Goal: Information Seeking & Learning: Learn about a topic

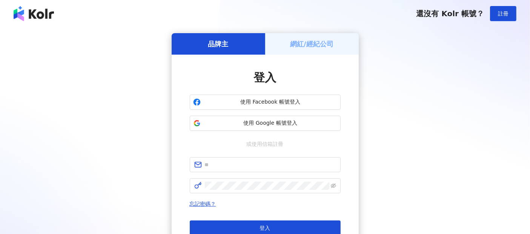
click at [313, 40] on h5 "網紅/經紀公司" at bounding box center [311, 43] width 43 height 9
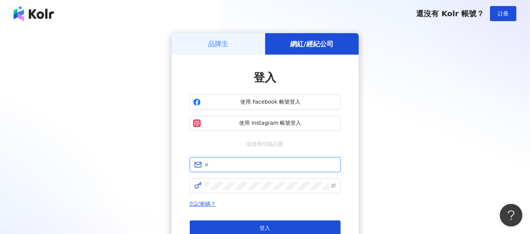
click at [268, 165] on input "text" at bounding box center [270, 165] width 131 height 8
type input "**********"
click button "登入" at bounding box center [265, 228] width 151 height 15
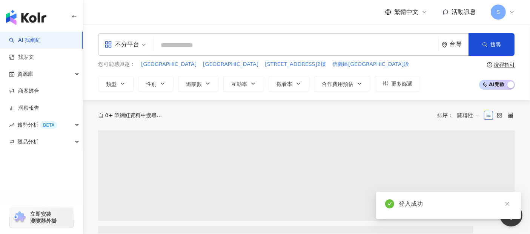
click at [133, 47] on div "不分平台" at bounding box center [121, 44] width 35 height 12
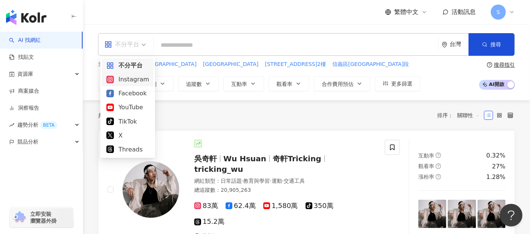
click at [131, 78] on div "Instagram" at bounding box center [127, 79] width 43 height 9
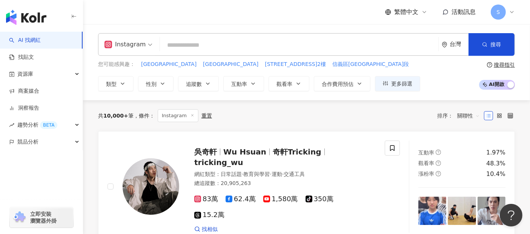
click at [141, 48] on div "Instagram" at bounding box center [124, 44] width 41 height 12
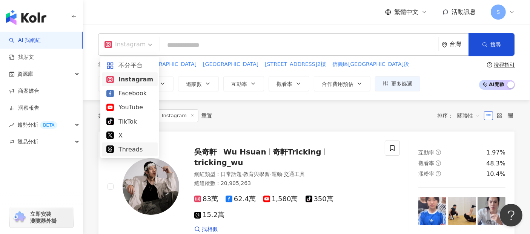
click at [136, 150] on div "Threads" at bounding box center [129, 149] width 47 height 9
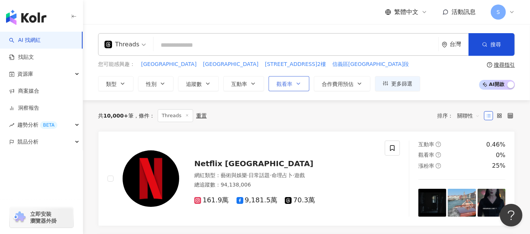
click at [293, 84] on button "觀看率" at bounding box center [288, 83] width 41 height 15
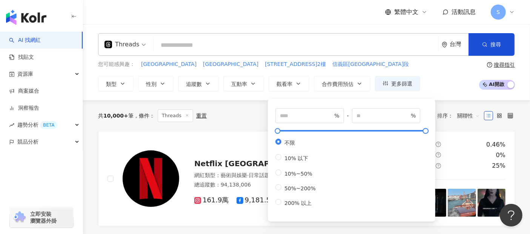
click at [355, 65] on div "您可能感興趣： [GEOGRAPHIC_DATA] [STREET_ADDRESS]" at bounding box center [259, 64] width 322 height 8
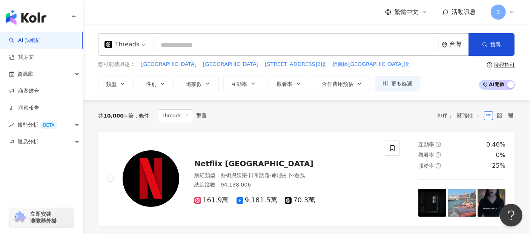
click at [277, 44] on input "search" at bounding box center [295, 45] width 279 height 14
click at [444, 72] on div "您可能感興趣： [GEOGRAPHIC_DATA] [STREET_ADDRESS]2樓 信義區忠孝東路五段 類型 性別 追蹤數 互動率 觀看率 合作費用預估…" at bounding box center [306, 75] width 417 height 31
click at [441, 74] on div "您可能感興趣： [GEOGRAPHIC_DATA] [STREET_ADDRESS]2樓 信義區忠孝東路五段 類型 性別 追蹤數 互動率 觀看率 合作費用預估…" at bounding box center [306, 75] width 417 height 31
click at [443, 70] on div "您可能感興趣： [GEOGRAPHIC_DATA] [STREET_ADDRESS]2樓 信義區忠孝東路五段 類型 性別 追蹤數 互動率 觀看率 合作費用預估…" at bounding box center [306, 75] width 417 height 31
click at [300, 38] on input "search" at bounding box center [295, 45] width 279 height 14
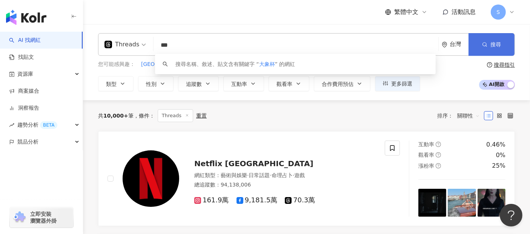
type input "***"
click at [500, 47] on span "搜尋" at bounding box center [495, 44] width 11 height 6
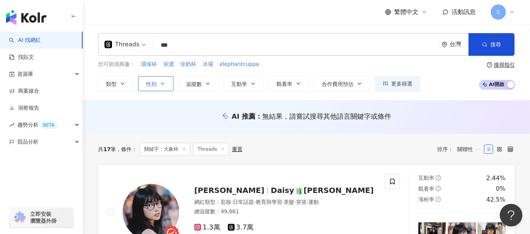
click at [156, 83] on button "性別" at bounding box center [155, 83] width 35 height 15
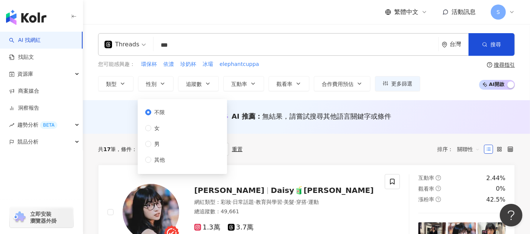
click at [95, 108] on div "AI 推薦 ： 無結果，請嘗試搜尋其他語言關鍵字或條件" at bounding box center [306, 117] width 447 height 34
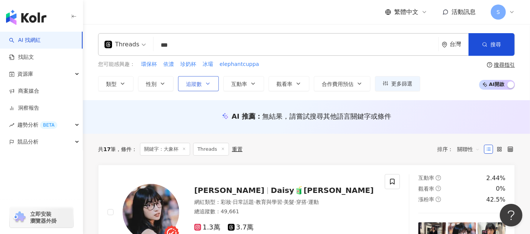
click at [199, 86] on span "追蹤數" at bounding box center [194, 84] width 16 height 6
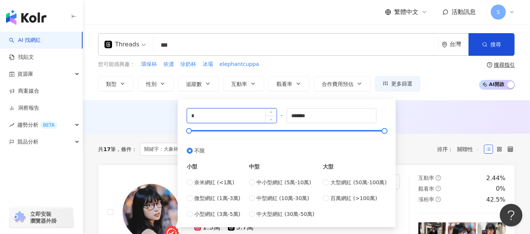
click at [207, 119] on input "*" at bounding box center [231, 116] width 89 height 14
drag, startPoint x: 480, startPoint y: 114, endPoint x: 489, endPoint y: 117, distance: 9.2
click at [480, 113] on div "AI 推薦 ： 無結果，請嘗試搜尋其他語言關鍵字或條件" at bounding box center [306, 116] width 417 height 9
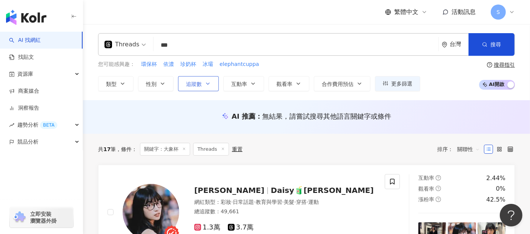
click at [202, 84] on button "追蹤數" at bounding box center [198, 83] width 41 height 15
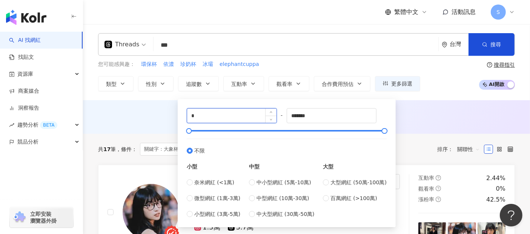
click at [215, 117] on input "*" at bounding box center [231, 116] width 89 height 14
type input "****"
drag, startPoint x: 300, startPoint y: 116, endPoint x: 276, endPoint y: 115, distance: 23.8
click at [276, 115] on div "**** - ******* 不限 小型 奈米網紅 (<1萬) 微型網紅 (1萬-3萬) 小型網紅 (3萬-5萬) 中型 中小型網紅 (5萬-10萬) 中型網…" at bounding box center [287, 163] width 200 height 110
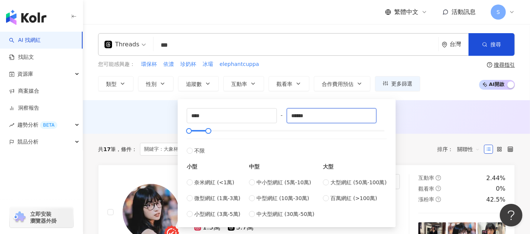
type input "******"
click at [429, 123] on div "AI 推薦 ： 無結果，請嘗試搜尋其他語言關鍵字或條件" at bounding box center [306, 119] width 447 height 14
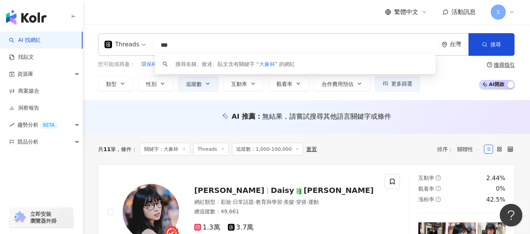
drag, startPoint x: 172, startPoint y: 43, endPoint x: 162, endPoint y: 43, distance: 10.2
click at [162, 43] on input "***" at bounding box center [295, 45] width 279 height 14
type input "*"
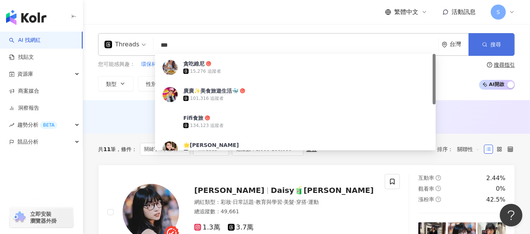
click at [493, 41] on span "搜尋" at bounding box center [495, 44] width 11 height 6
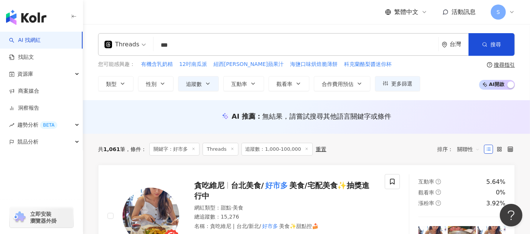
click at [471, 149] on span "關聯性" at bounding box center [468, 149] width 23 height 12
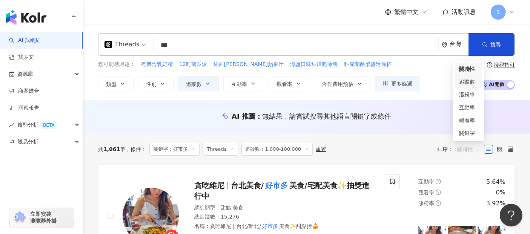
click at [468, 83] on div "追蹤數" at bounding box center [468, 82] width 19 height 8
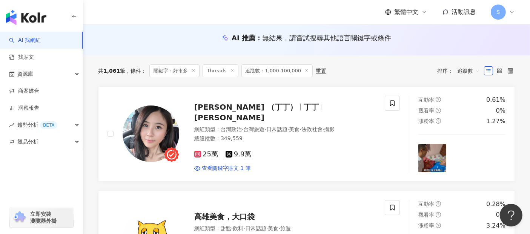
scroll to position [42, 0]
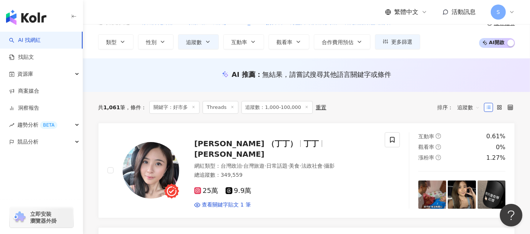
click at [471, 108] on span "追蹤數" at bounding box center [468, 107] width 23 height 12
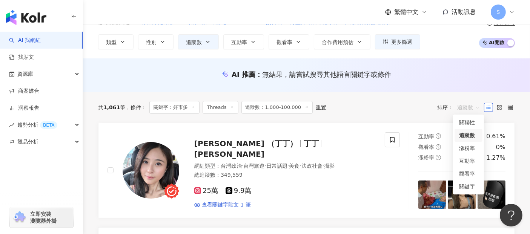
click at [475, 136] on div "追蹤數" at bounding box center [468, 135] width 19 height 8
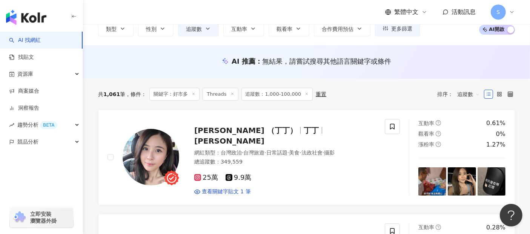
scroll to position [84, 0]
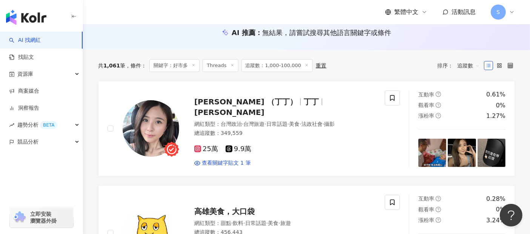
click at [476, 67] on span "追蹤數" at bounding box center [468, 66] width 23 height 12
click at [466, 93] on div "追蹤數" at bounding box center [468, 93] width 19 height 8
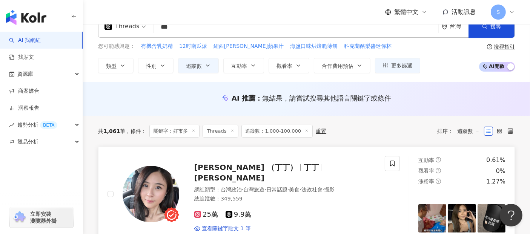
scroll to position [0, 0]
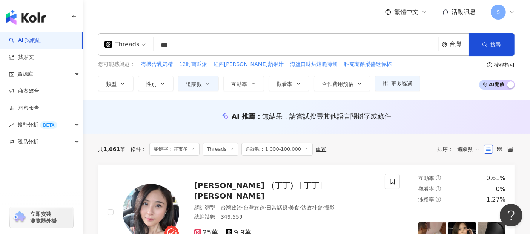
click at [473, 149] on span "追蹤數" at bounding box center [468, 149] width 23 height 12
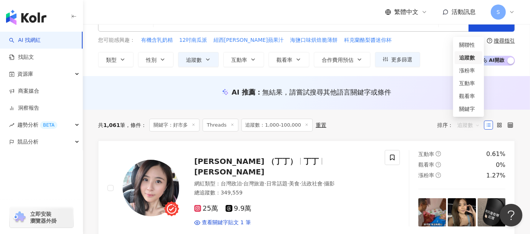
scroll to position [42, 0]
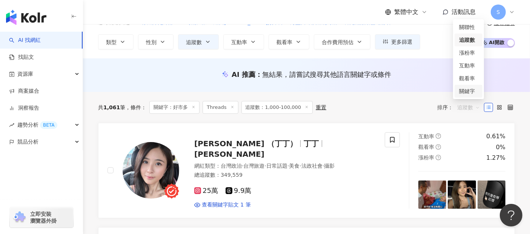
click at [469, 91] on div "關鍵字" at bounding box center [468, 91] width 19 height 8
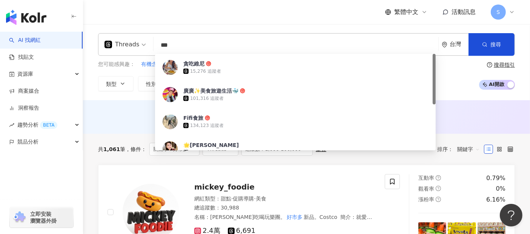
drag, startPoint x: 178, startPoint y: 45, endPoint x: 125, endPoint y: 52, distance: 53.5
click at [125, 52] on div "Threads *** 台灣 搜尋 aa8859b8-65b8-4a9d-a2d2-6d4e18726ce5 貪吃維尼 15,276 追蹤者 廣廣✨美食旅遊生…" at bounding box center [306, 44] width 417 height 23
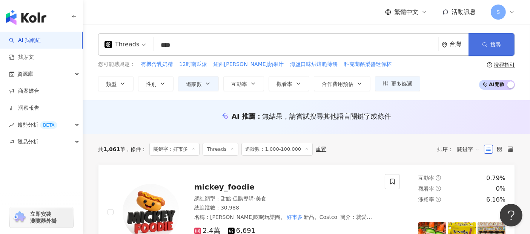
click at [493, 44] on span "搜尋" at bounding box center [495, 44] width 11 height 6
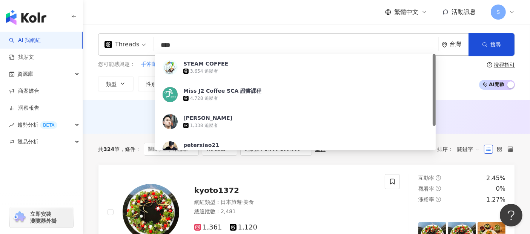
drag, startPoint x: 194, startPoint y: 43, endPoint x: 155, endPoint y: 42, distance: 39.2
click at [156, 42] on input "****" at bounding box center [295, 45] width 279 height 14
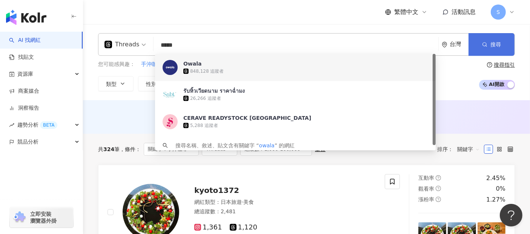
type input "*****"
click at [482, 44] on circle "button" at bounding box center [483, 44] width 3 height 3
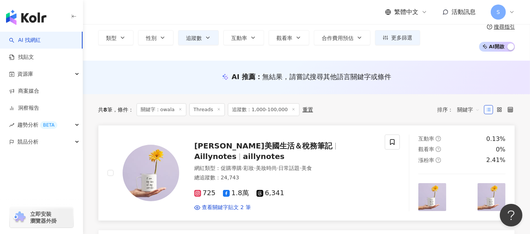
scroll to position [84, 0]
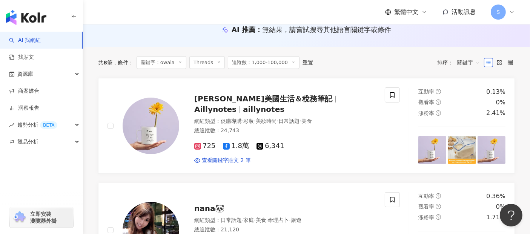
click at [292, 63] on line at bounding box center [293, 62] width 2 height 2
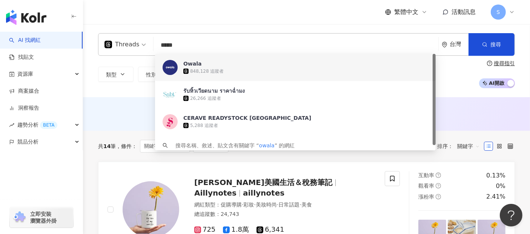
drag, startPoint x: 202, startPoint y: 45, endPoint x: 148, endPoint y: 42, distance: 54.0
click at [148, 42] on div "Threads ***** 台灣 搜尋 19705467-ff93-441a-b66e-8fb6f6544f35 6f383963-045a-445a-9d2…" at bounding box center [306, 44] width 417 height 23
click at [456, 87] on div "類型 性別 追蹤數 互動率 觀看率 合作費用預估 更多篩選 % - % 不限 10% 以下 10%~50% 50%~200% 200% 以上 不限 女 男 其…" at bounding box center [306, 74] width 417 height 28
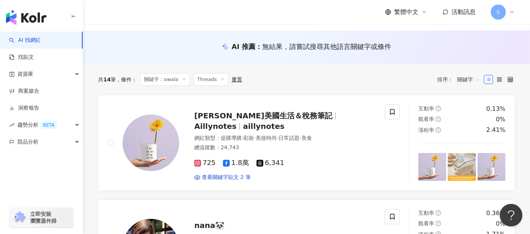
scroll to position [84, 0]
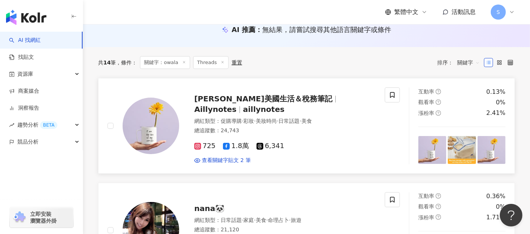
click at [256, 143] on icon at bounding box center [259, 146] width 7 height 7
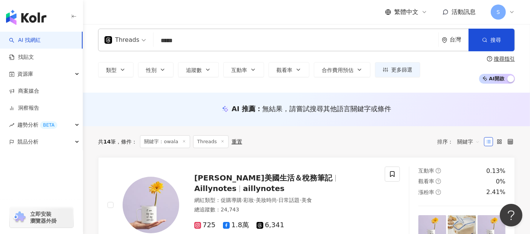
scroll to position [0, 0]
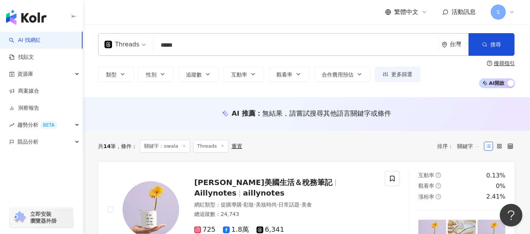
click at [470, 144] on span "關鍵字" at bounding box center [468, 146] width 23 height 12
click at [469, 175] on div "追蹤數" at bounding box center [468, 174] width 19 height 8
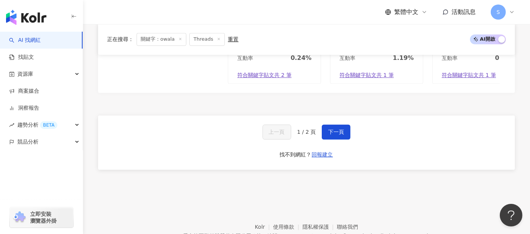
scroll to position [1481, 0]
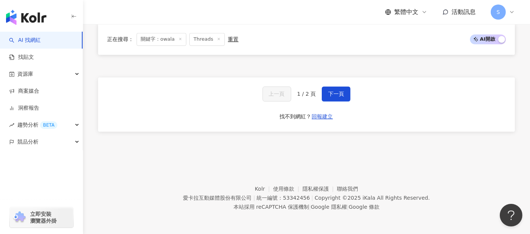
click at [381, 117] on div "上一頁 1 / 2 頁 下一頁 找不到網紅？ 回報建立" at bounding box center [306, 104] width 417 height 54
click at [341, 93] on span "下一頁" at bounding box center [336, 94] width 16 height 6
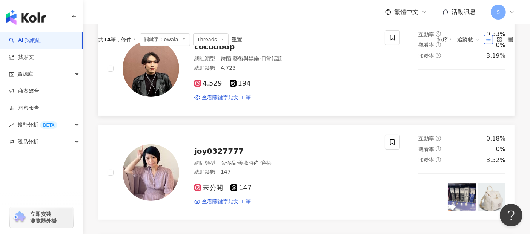
scroll to position [0, 0]
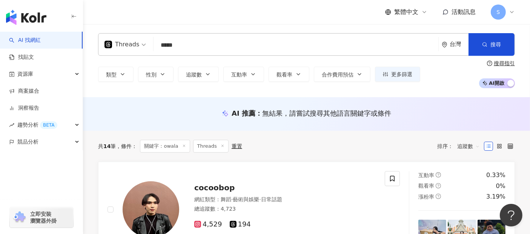
click at [332, 150] on div "共 14 筆 條件 ： 關鍵字：owala Threads 重置 排序： 追蹤數" at bounding box center [306, 146] width 417 height 13
click at [331, 151] on div "共 14 筆 條件 ： 關鍵字：owala Threads 重置 排序： 追蹤數" at bounding box center [306, 146] width 417 height 13
click at [328, 150] on div "共 14 筆 條件 ： 關鍵字：owala Threads 重置 排序： 追蹤數" at bounding box center [306, 146] width 417 height 13
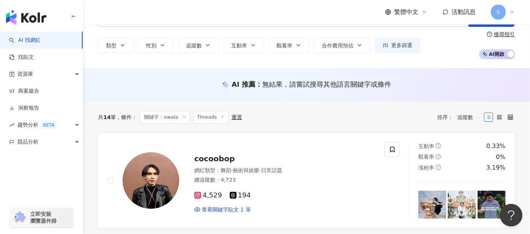
scroll to position [42, 0]
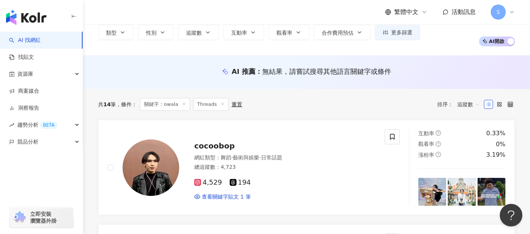
click at [321, 109] on div "共 14 筆 條件 ： 關鍵字：owala Threads 重置 排序： 追蹤數" at bounding box center [306, 104] width 417 height 13
click at [314, 106] on div "共 14 筆 條件 ： 關鍵字：owala Threads 重置 排序： 追蹤數" at bounding box center [306, 104] width 417 height 13
click at [308, 108] on div "共 14 筆 條件 ： 關鍵字：owala Threads 重置 排序： 追蹤數" at bounding box center [306, 104] width 417 height 13
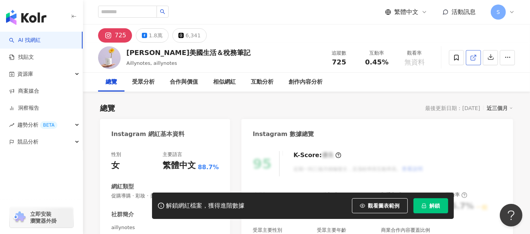
click at [472, 59] on icon at bounding box center [473, 57] width 7 height 7
click at [188, 32] on div "6,341" at bounding box center [192, 35] width 15 height 11
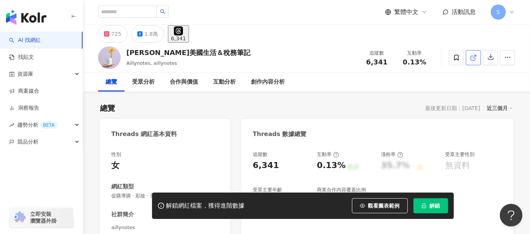
click at [474, 59] on icon at bounding box center [473, 57] width 7 height 7
